Goal: Information Seeking & Learning: Learn about a topic

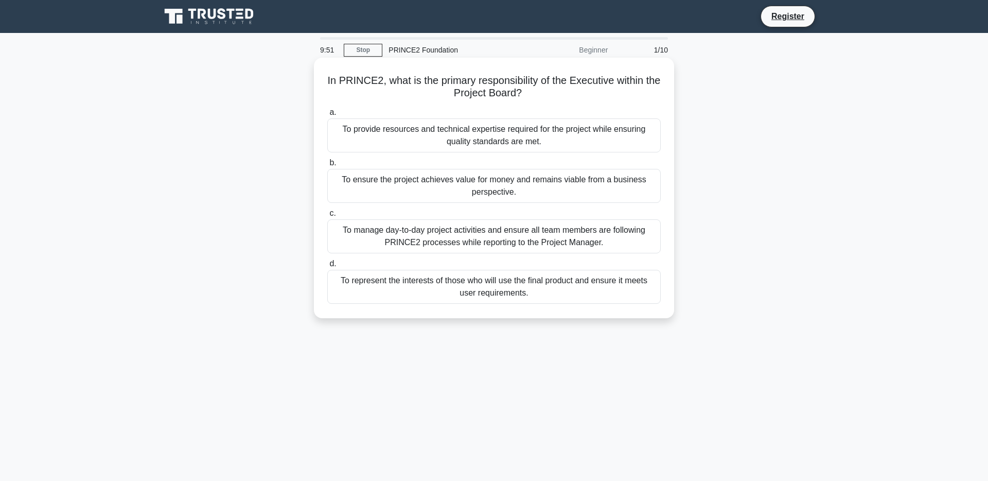
click at [488, 189] on div "To ensure the project achieves value for money and remains viable from a busine…" at bounding box center [494, 186] width 334 height 34
click at [327, 166] on input "b. To ensure the project achieves value for money and remains viable from a bus…" at bounding box center [327, 163] width 0 height 7
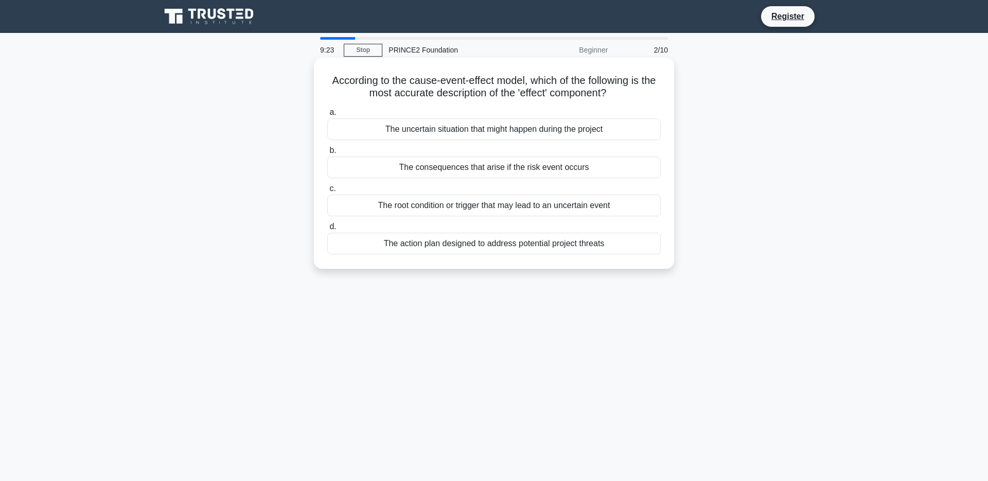
click at [478, 168] on div "The consequences that arise if the risk event occurs" at bounding box center [494, 167] width 334 height 22
click at [327, 154] on input "b. The consequences that arise if the risk event occurs" at bounding box center [327, 150] width 0 height 7
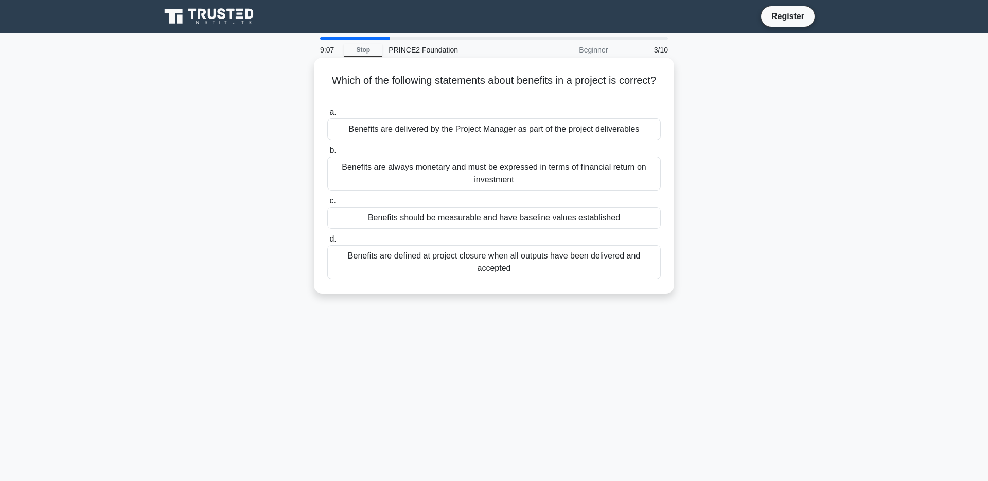
click at [469, 130] on div "Benefits are delivered by the Project Manager as part of the project deliverabl…" at bounding box center [494, 129] width 334 height 22
click at [327, 116] on input "a. Benefits are delivered by the Project Manager as part of the project deliver…" at bounding box center [327, 112] width 0 height 7
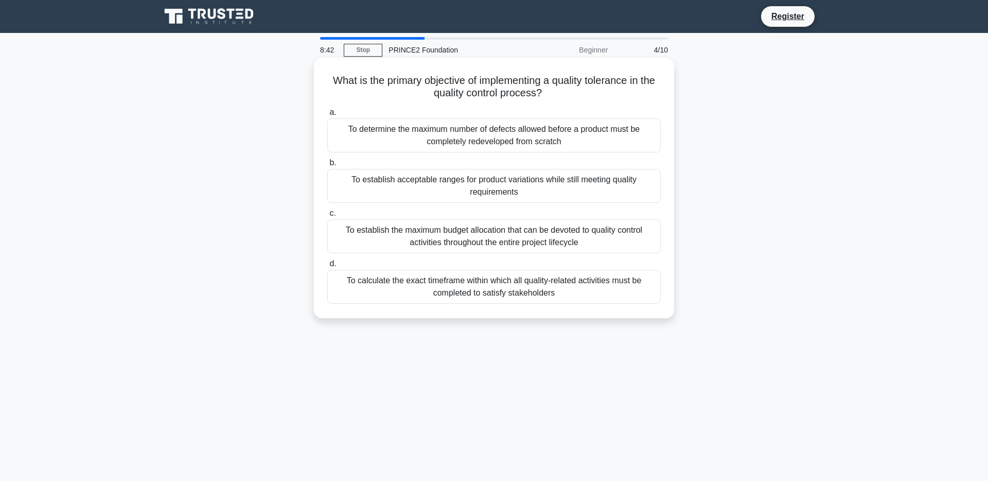
click at [494, 183] on div "To establish acceptable ranges for product variations while still meeting quali…" at bounding box center [494, 186] width 334 height 34
click at [327, 166] on input "b. To establish acceptable ranges for product variations while still meeting qu…" at bounding box center [327, 163] width 0 height 7
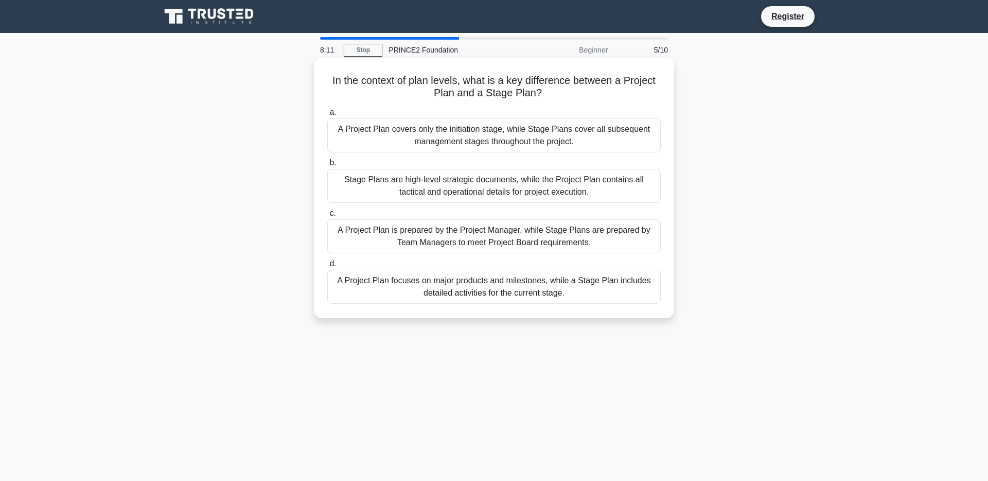
click at [483, 275] on div "A Project Plan focuses on major products and milestones, while a Stage Plan inc…" at bounding box center [494, 287] width 334 height 34
click at [327, 267] on input "d. A Project Plan focuses on major products and milestones, while a Stage Plan …" at bounding box center [327, 263] width 0 height 7
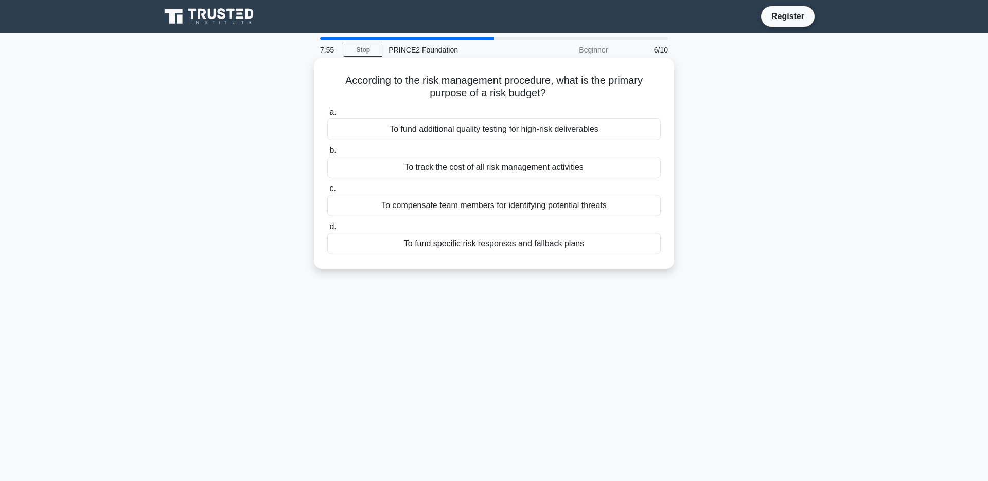
click at [492, 250] on div "To fund specific risk responses and fallback plans" at bounding box center [494, 244] width 334 height 22
click at [327, 230] on input "d. To fund specific risk responses and fallback plans" at bounding box center [327, 226] width 0 height 7
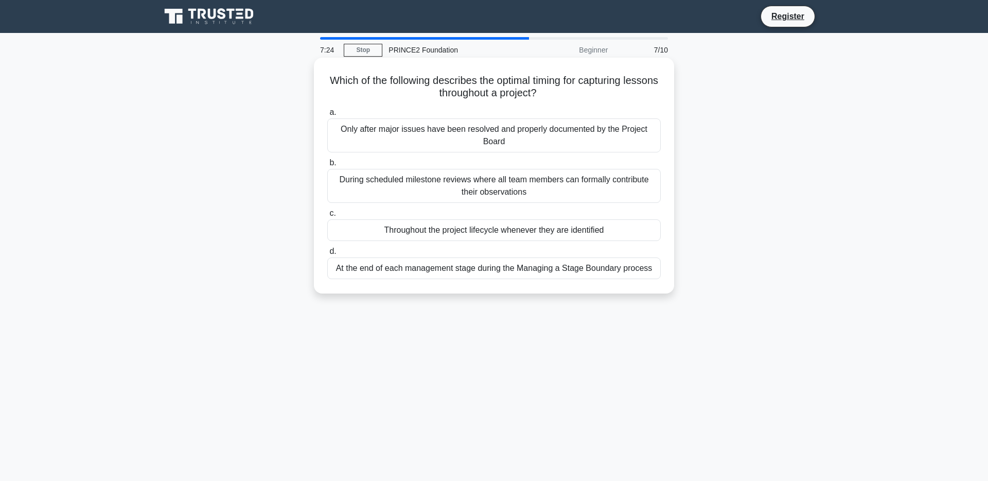
click at [458, 234] on div "Throughout the project lifecycle whenever they are identified" at bounding box center [494, 230] width 334 height 22
click at [327, 217] on input "c. Throughout the project lifecycle whenever they are identified" at bounding box center [327, 213] width 0 height 7
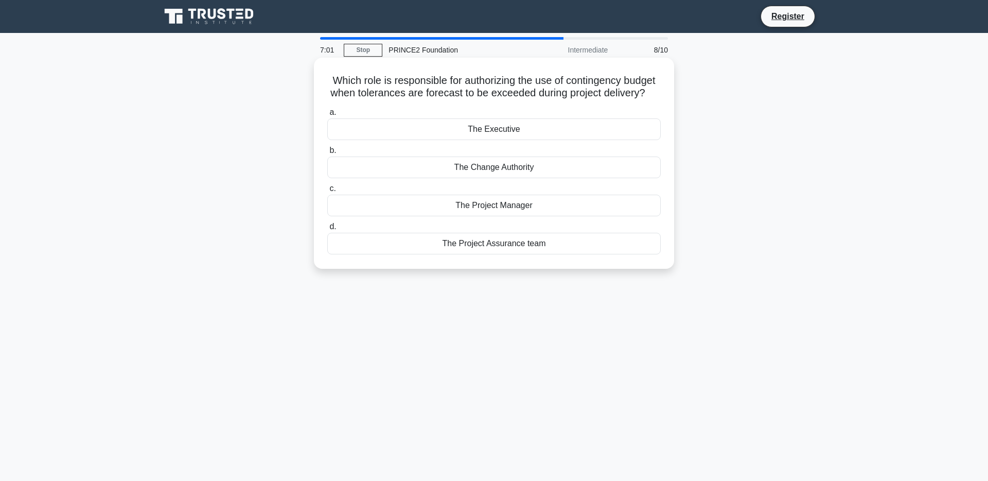
click at [488, 132] on div "The Executive" at bounding box center [494, 129] width 334 height 22
click at [327, 116] on input "a. The Executive" at bounding box center [327, 112] width 0 height 7
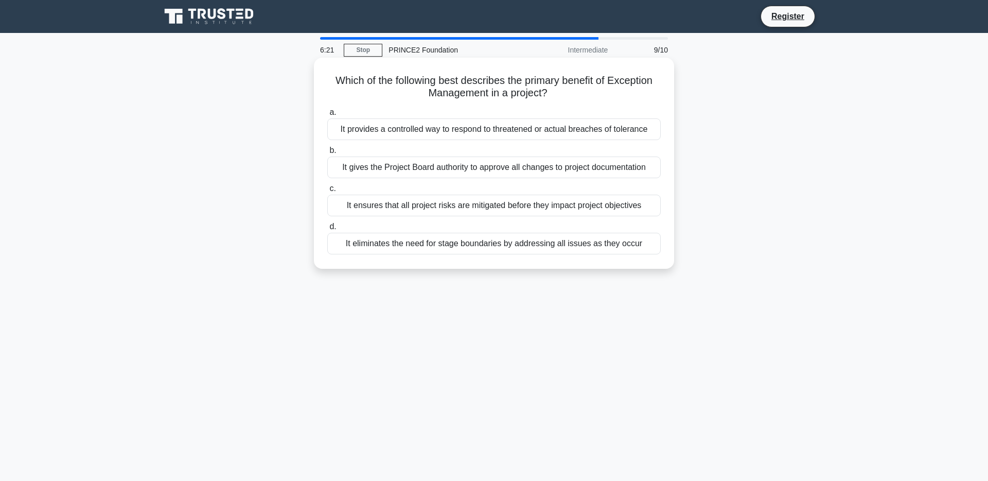
click at [492, 129] on div "It provides a controlled way to respond to threatened or actual breaches of tol…" at bounding box center [494, 129] width 334 height 22
click at [327, 116] on input "a. It provides a controlled way to respond to threatened or actual breaches of …" at bounding box center [327, 112] width 0 height 7
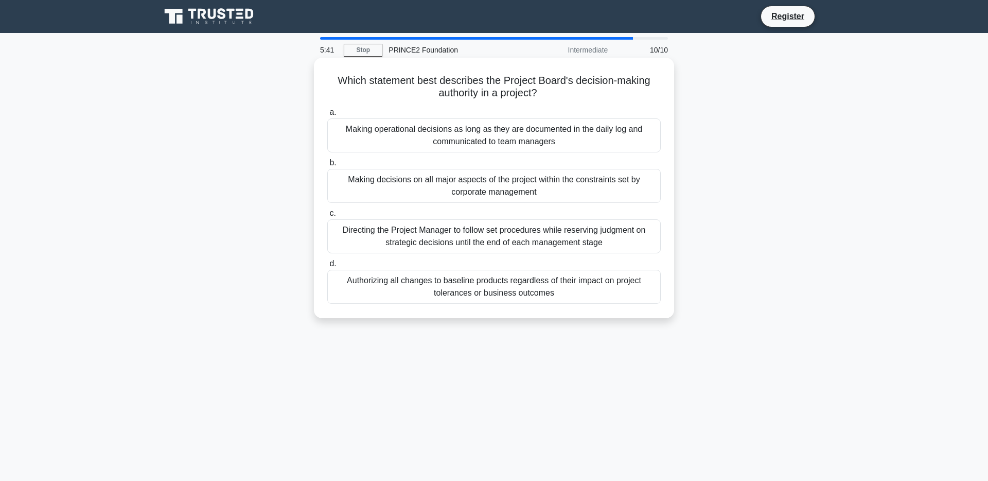
click at [469, 234] on div "Directing the Project Manager to follow set procedures while reserving judgment…" at bounding box center [494, 236] width 334 height 34
click at [327, 217] on input "c. Directing the Project Manager to follow set procedures while reserving judgm…" at bounding box center [327, 213] width 0 height 7
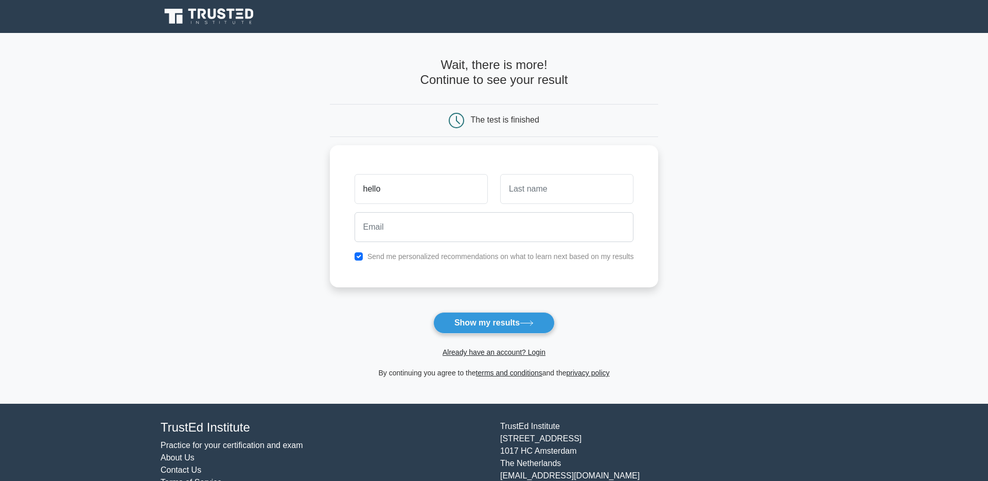
type input "hello"
type input "hi"
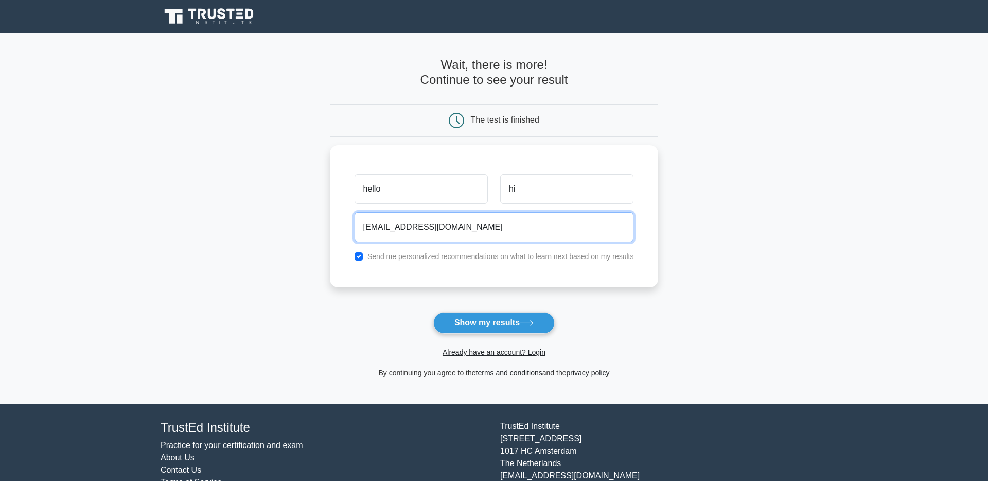
type input "hello@hi.com"
click at [433, 312] on button "Show my results" at bounding box center [493, 323] width 121 height 22
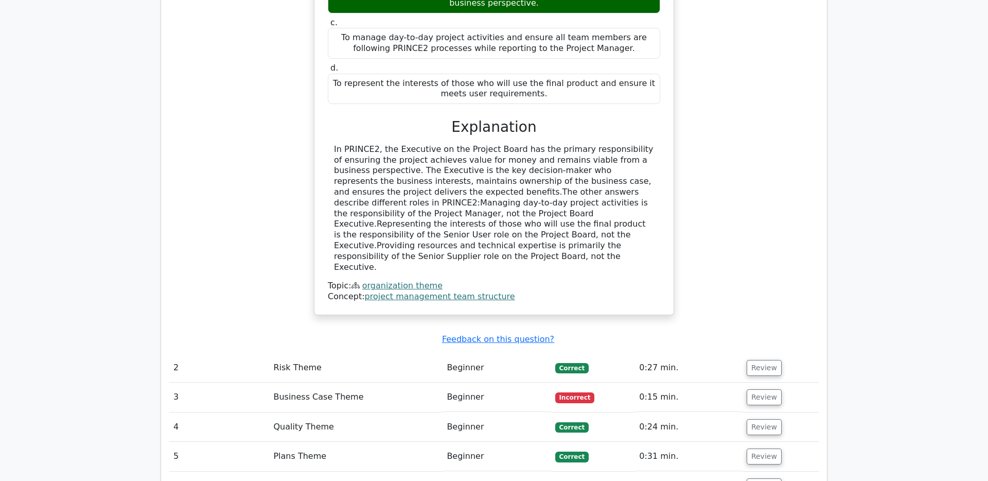
scroll to position [1011, 0]
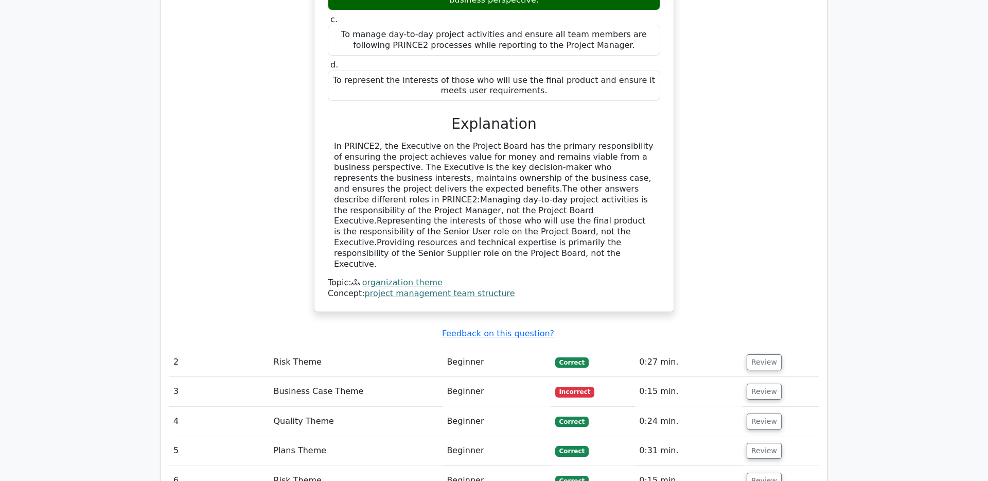
click at [351, 347] on td "Risk Theme" at bounding box center [355, 361] width 173 height 29
click at [759, 354] on button "Review" at bounding box center [764, 362] width 35 height 16
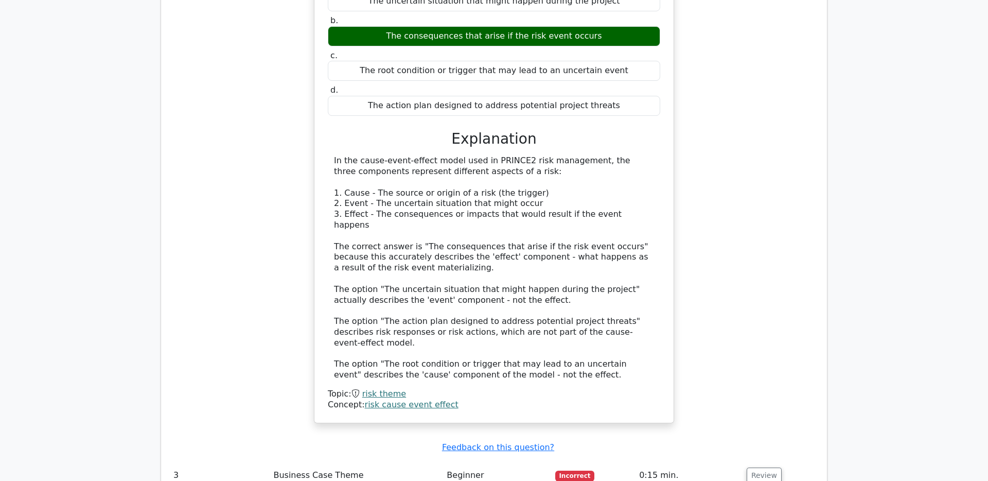
scroll to position [1470, 0]
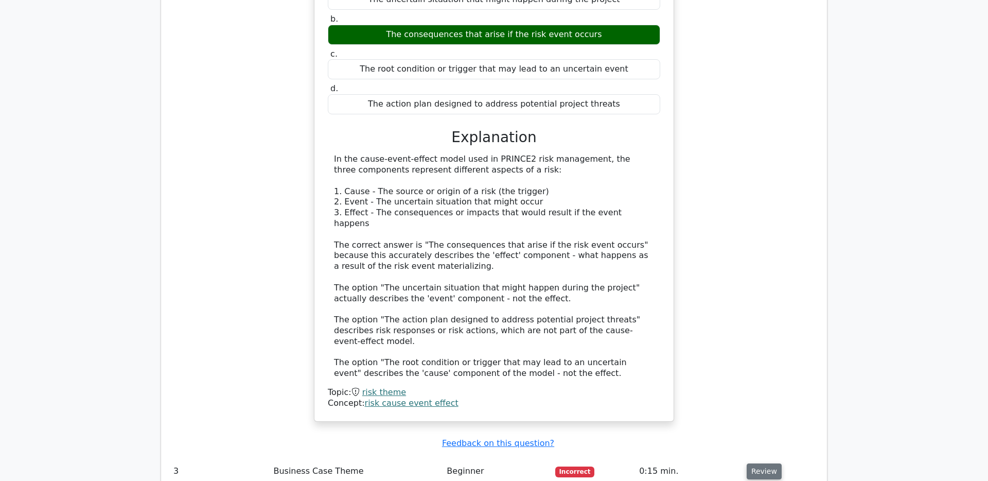
click at [765, 463] on button "Review" at bounding box center [764, 471] width 35 height 16
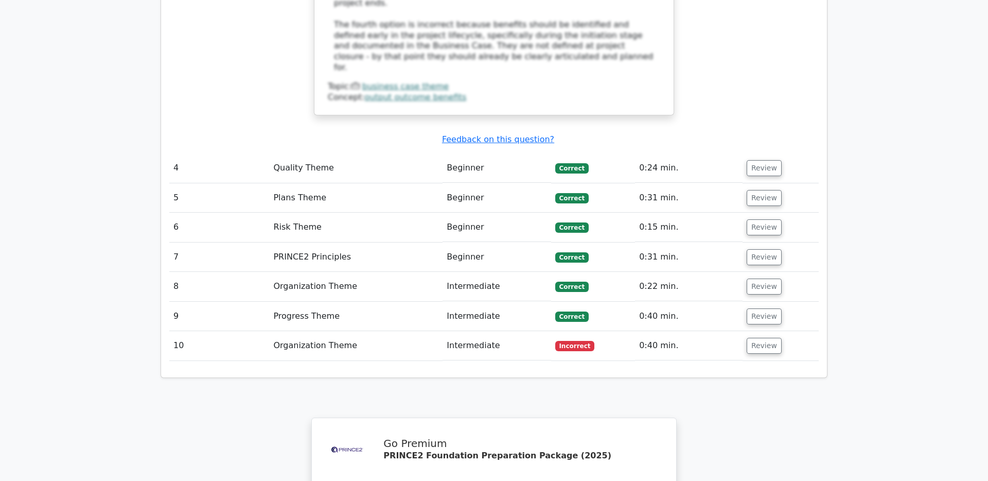
scroll to position [2368, 0]
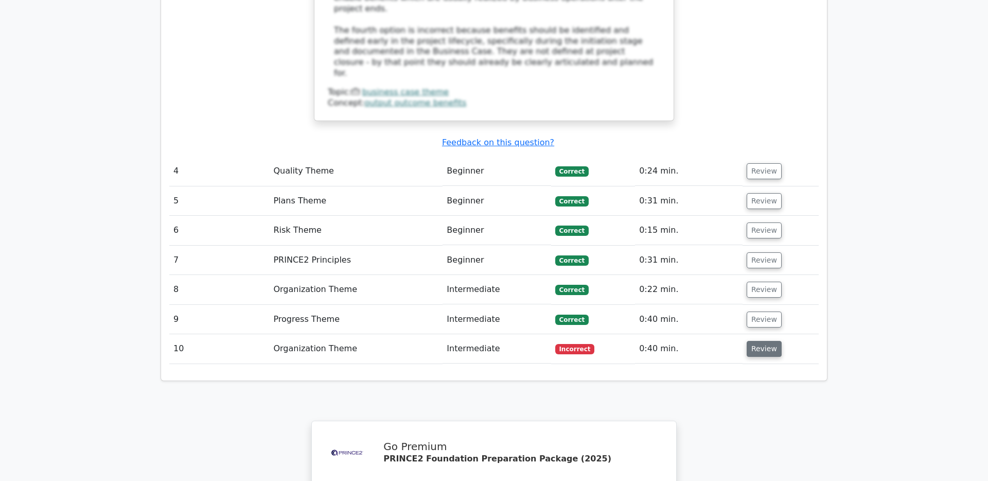
click at [765, 341] on button "Review" at bounding box center [764, 349] width 35 height 16
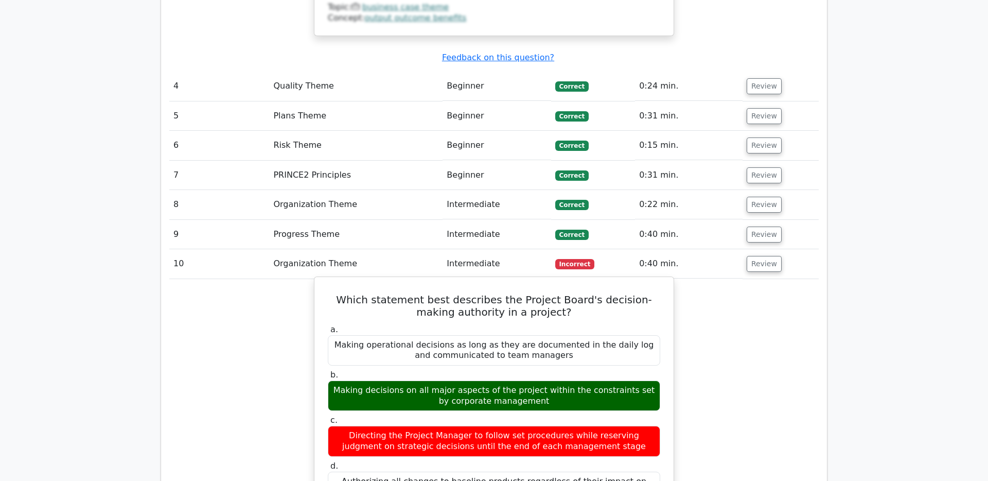
scroll to position [2454, 0]
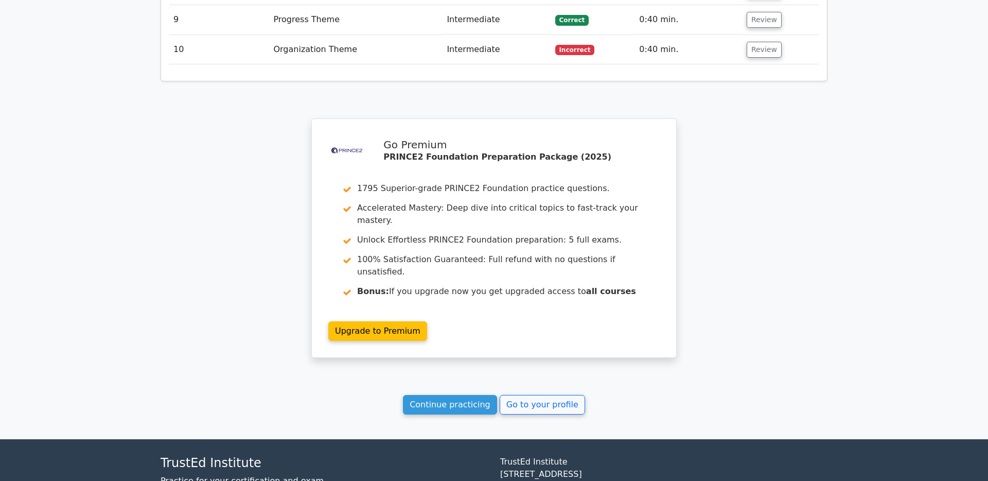
scroll to position [1573, 0]
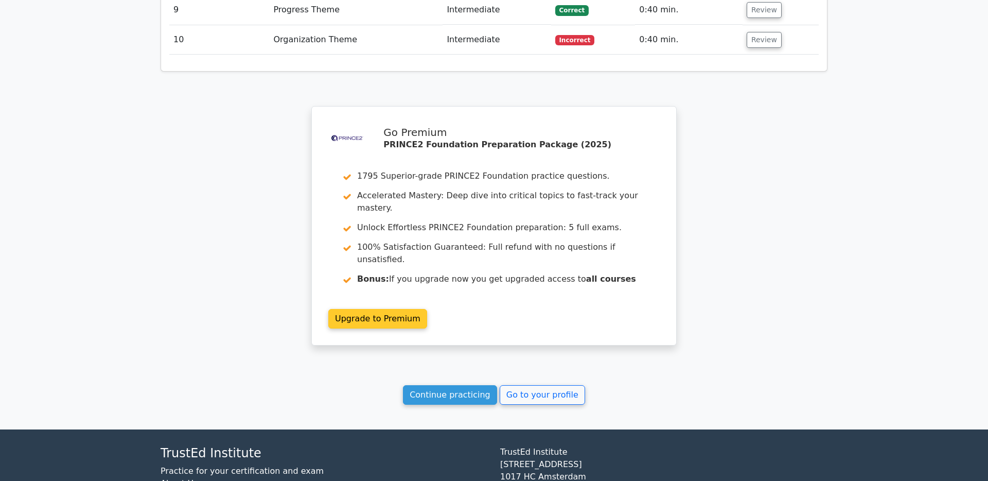
click at [407, 309] on link "Upgrade to Premium" at bounding box center [377, 319] width 99 height 20
